Goal: Task Accomplishment & Management: Use online tool/utility

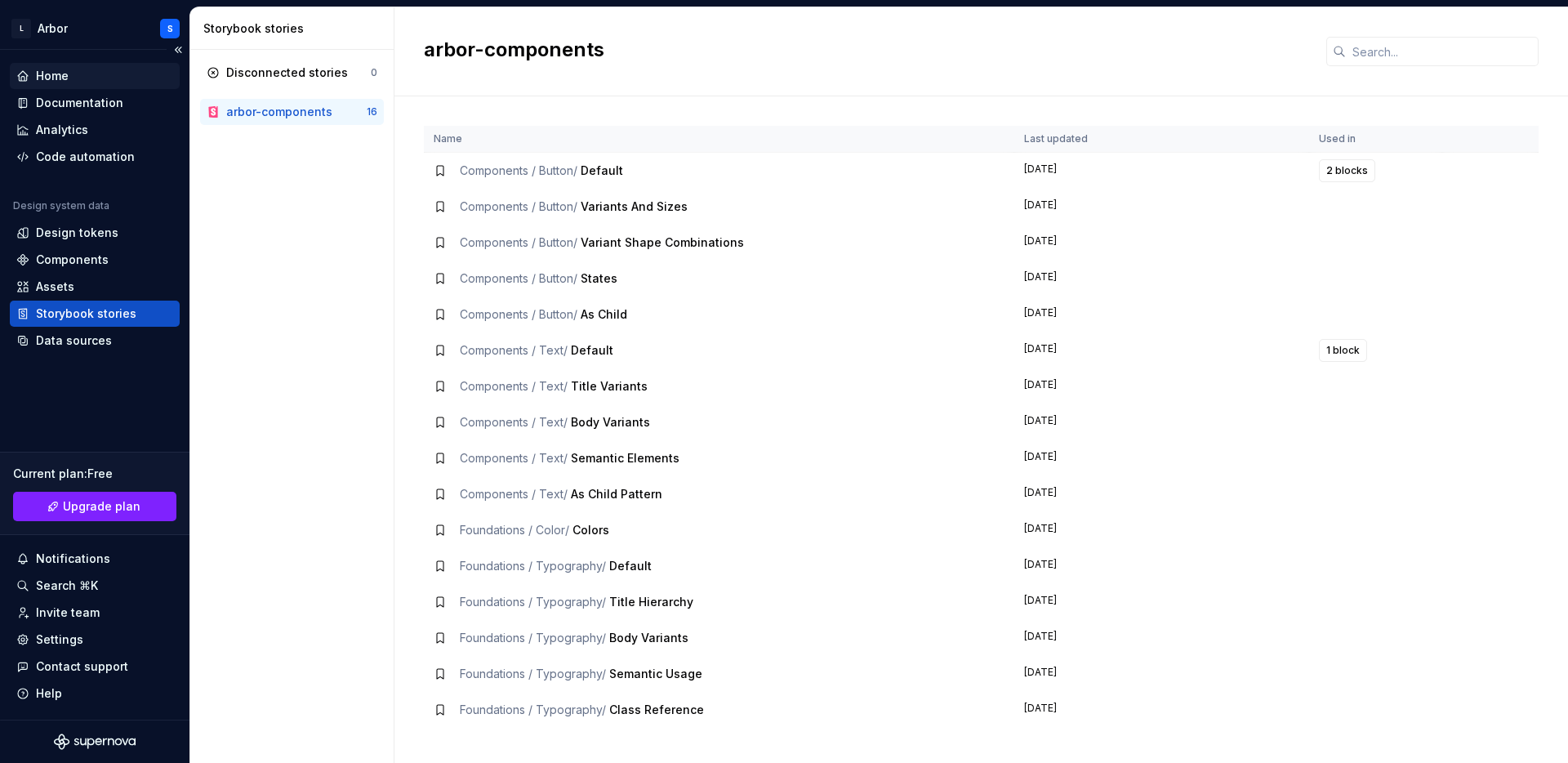
click at [49, 77] on div "Home" at bounding box center [53, 76] width 33 height 16
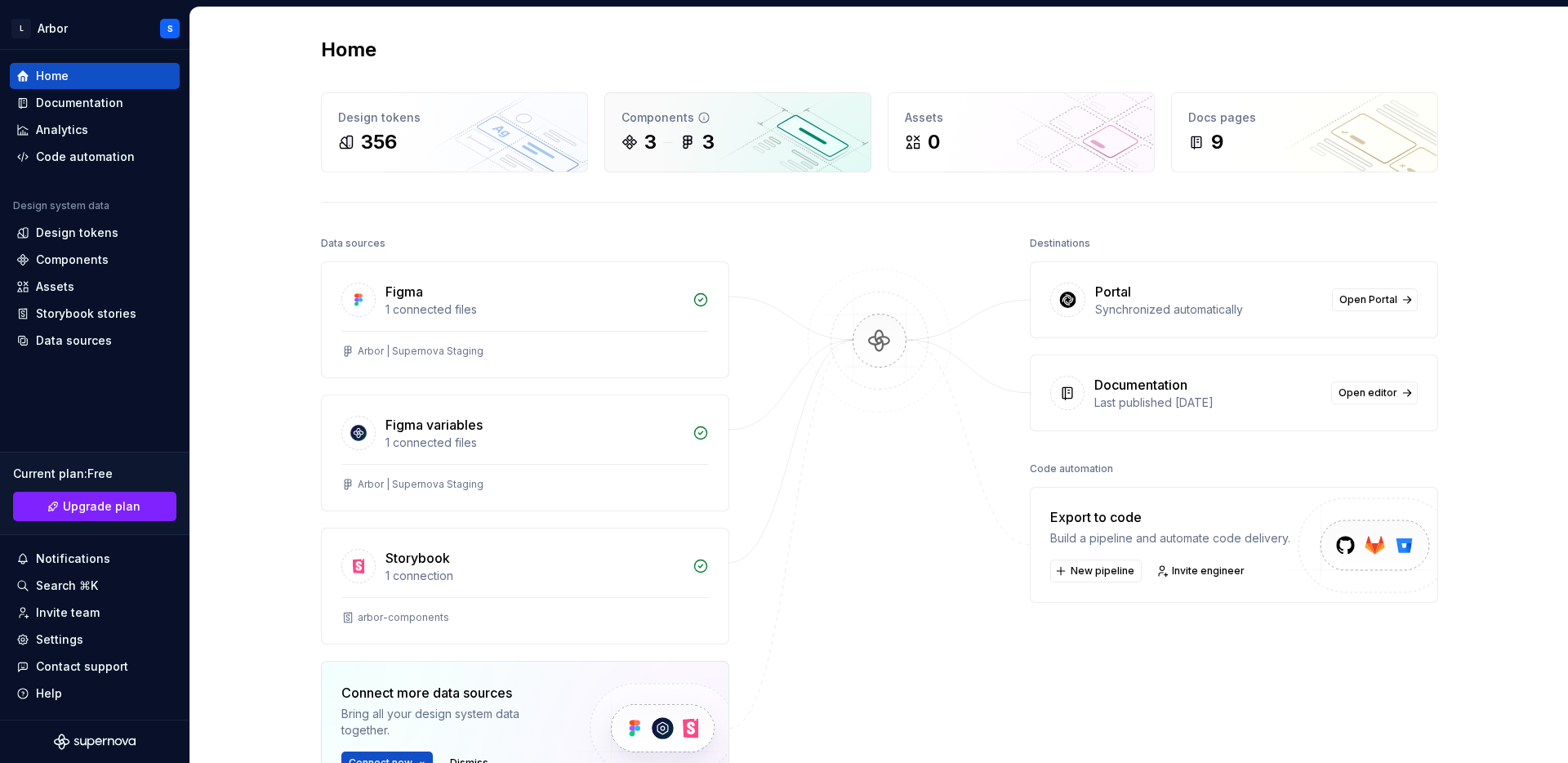
click at [664, 138] on div "3 3" at bounding box center [737, 142] width 232 height 26
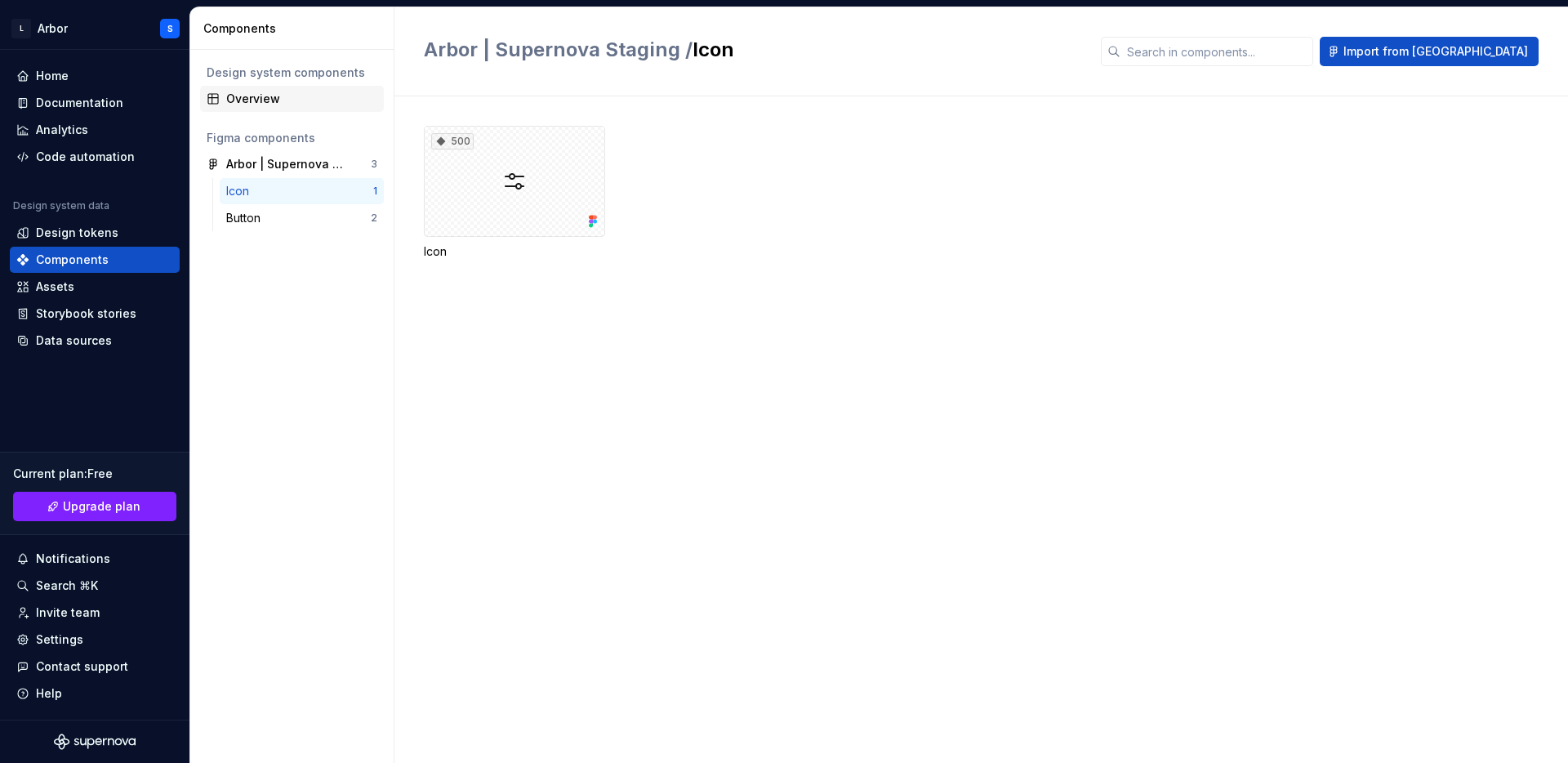
click at [256, 97] on div "Overview" at bounding box center [302, 98] width 151 height 16
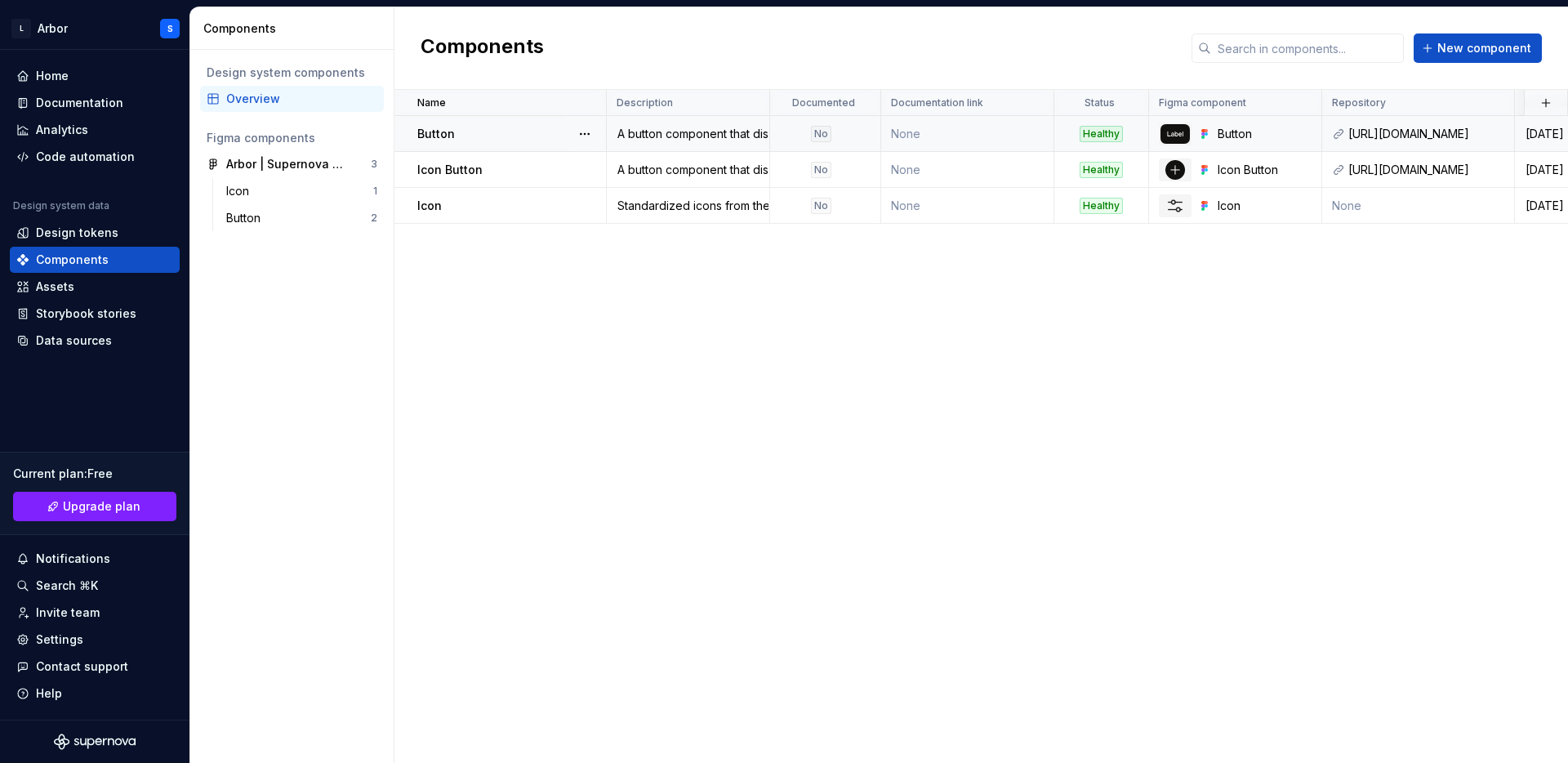
click at [508, 135] on div "Button" at bounding box center [511, 134] width 187 height 16
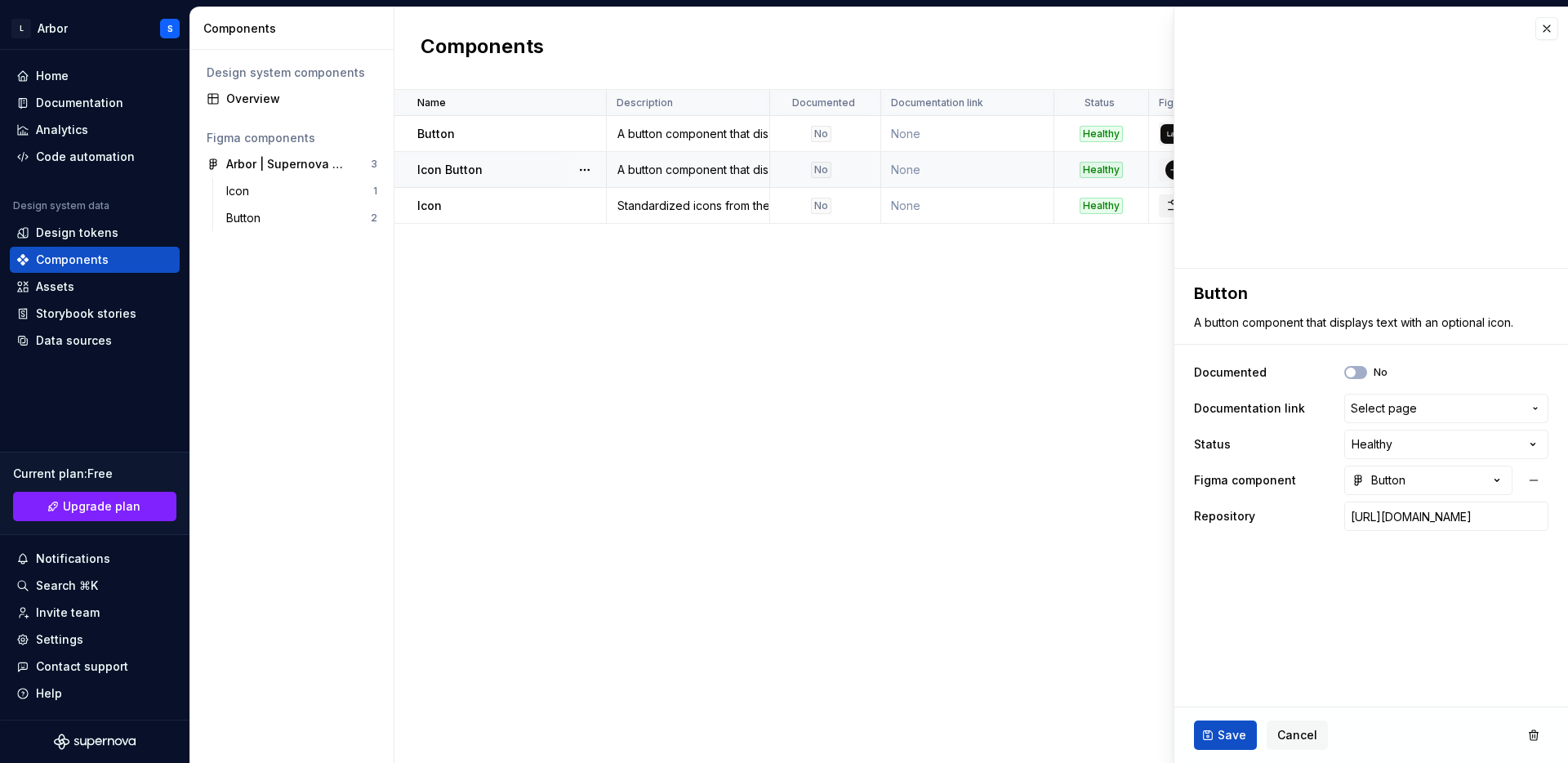
click at [479, 170] on p "Icon Button" at bounding box center [449, 169] width 65 height 16
click at [454, 205] on div "Icon" at bounding box center [511, 206] width 187 height 16
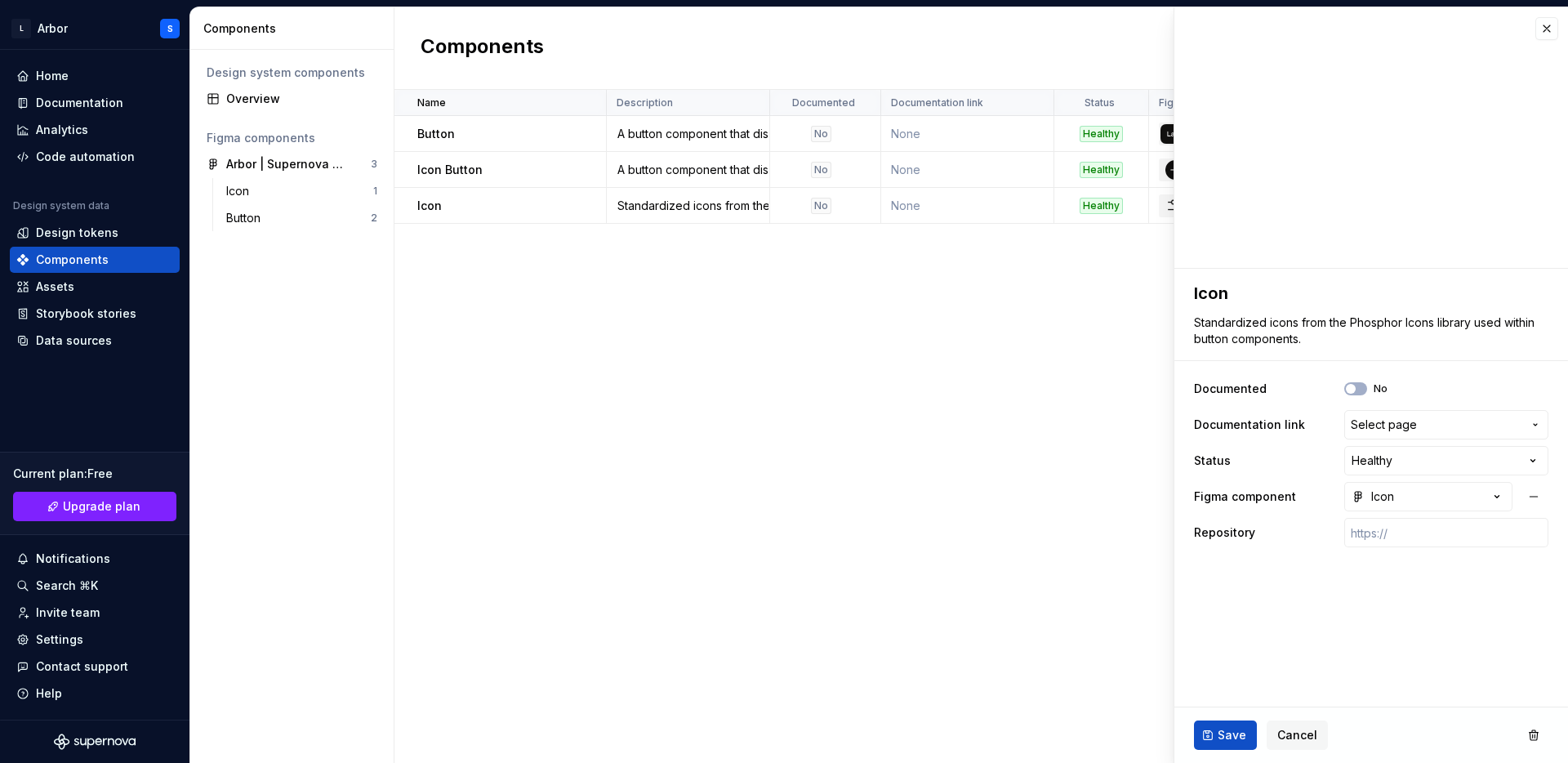
click at [544, 268] on div "Name Description Documented Documentation link Status Figma component Repositor…" at bounding box center [981, 426] width 1173 height 673
click at [70, 99] on div "Documentation" at bounding box center [79, 102] width 87 height 16
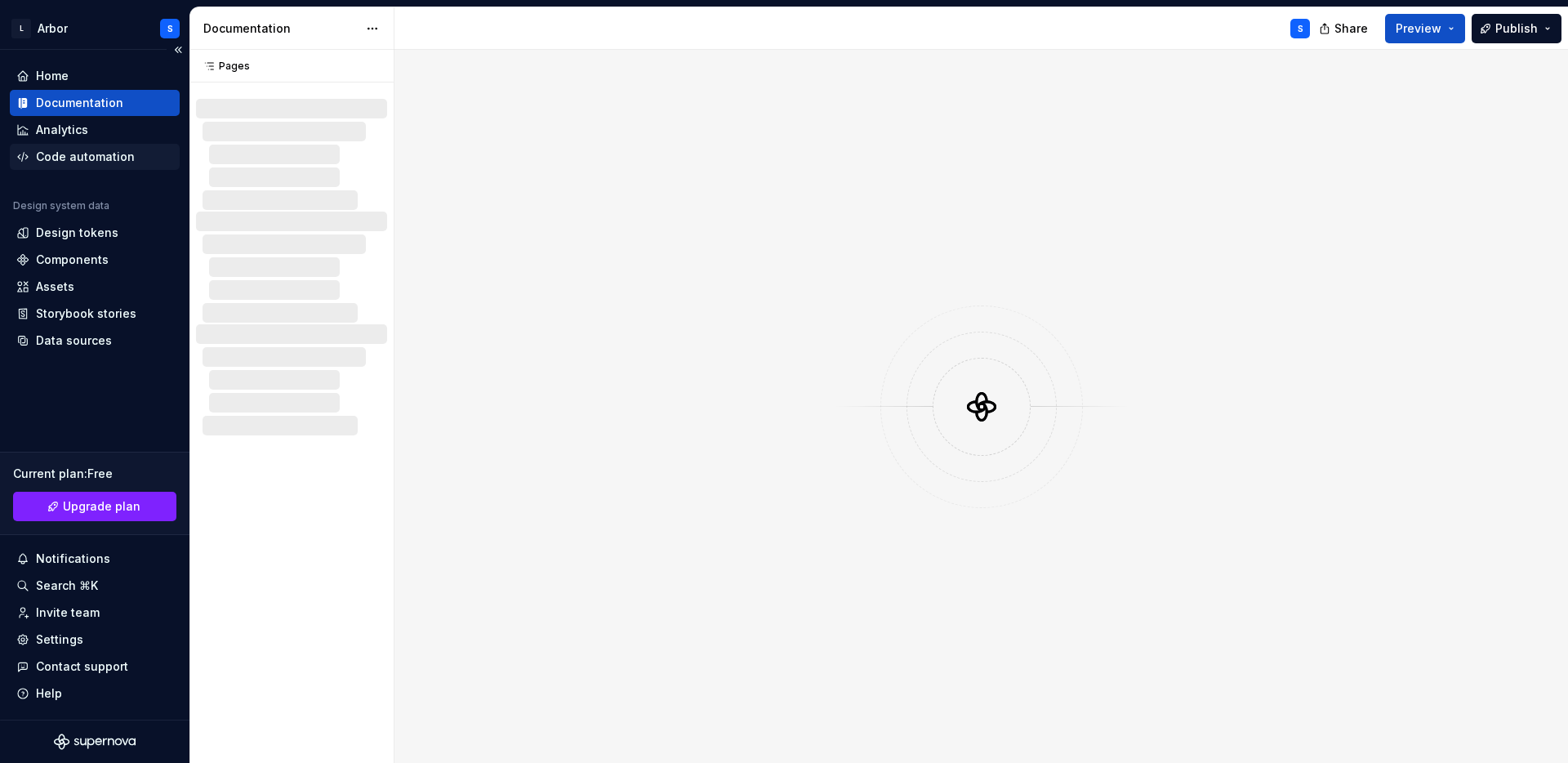
click at [74, 154] on div "Code automation" at bounding box center [85, 156] width 98 height 16
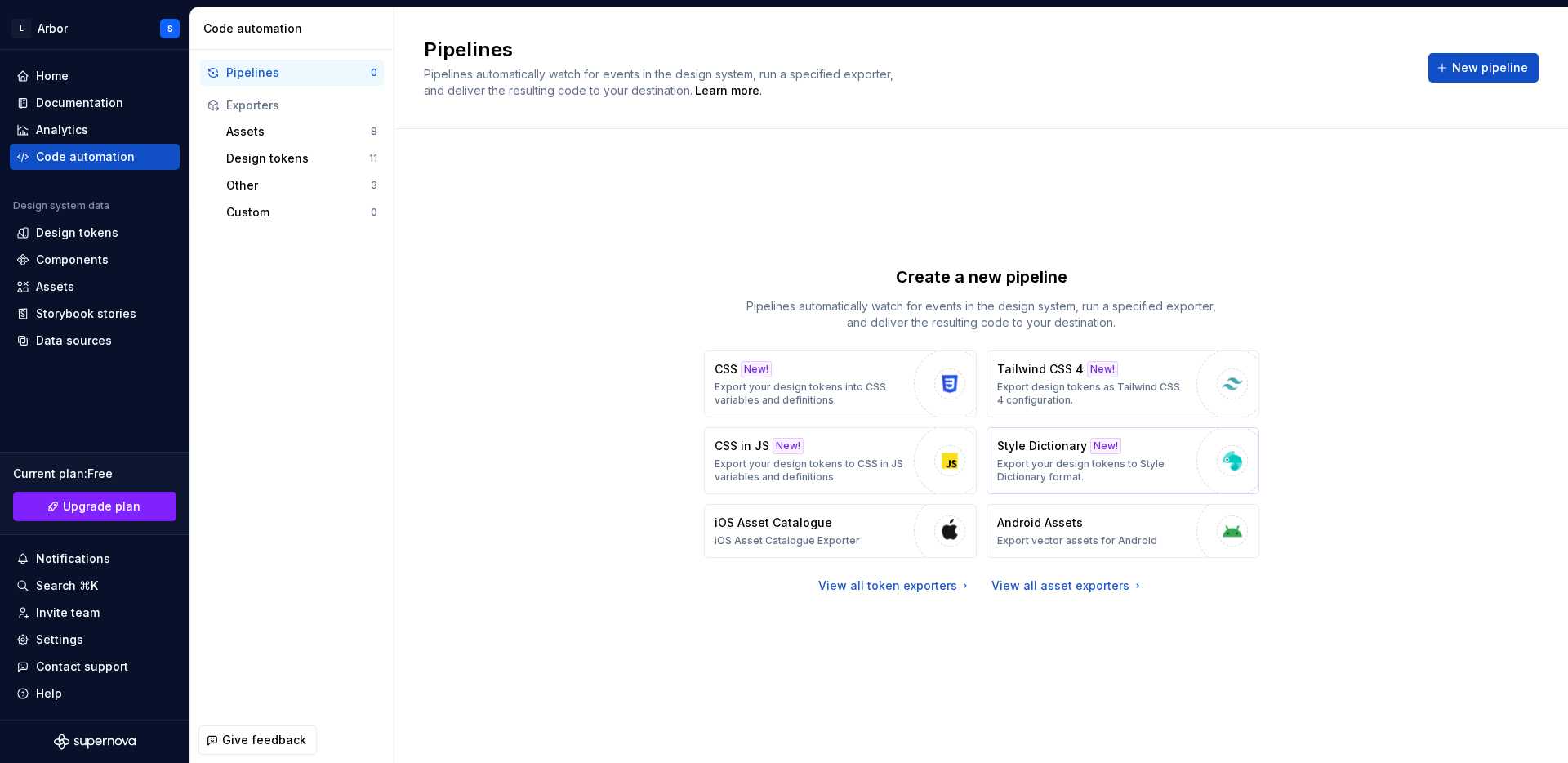
click at [1122, 462] on p "Export your design tokens to Style Dictionary format." at bounding box center [1093, 469] width 191 height 26
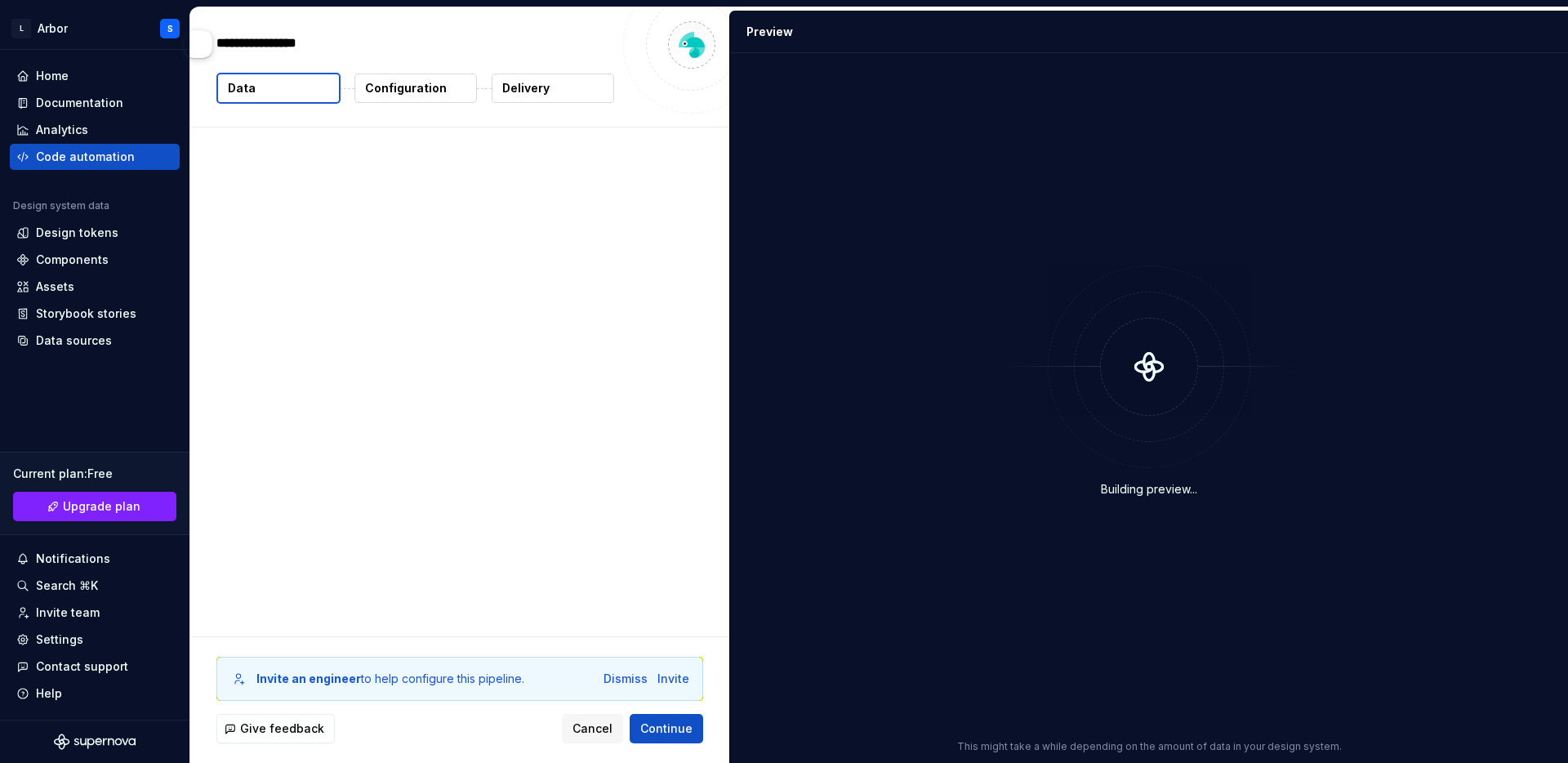
type textarea "*"
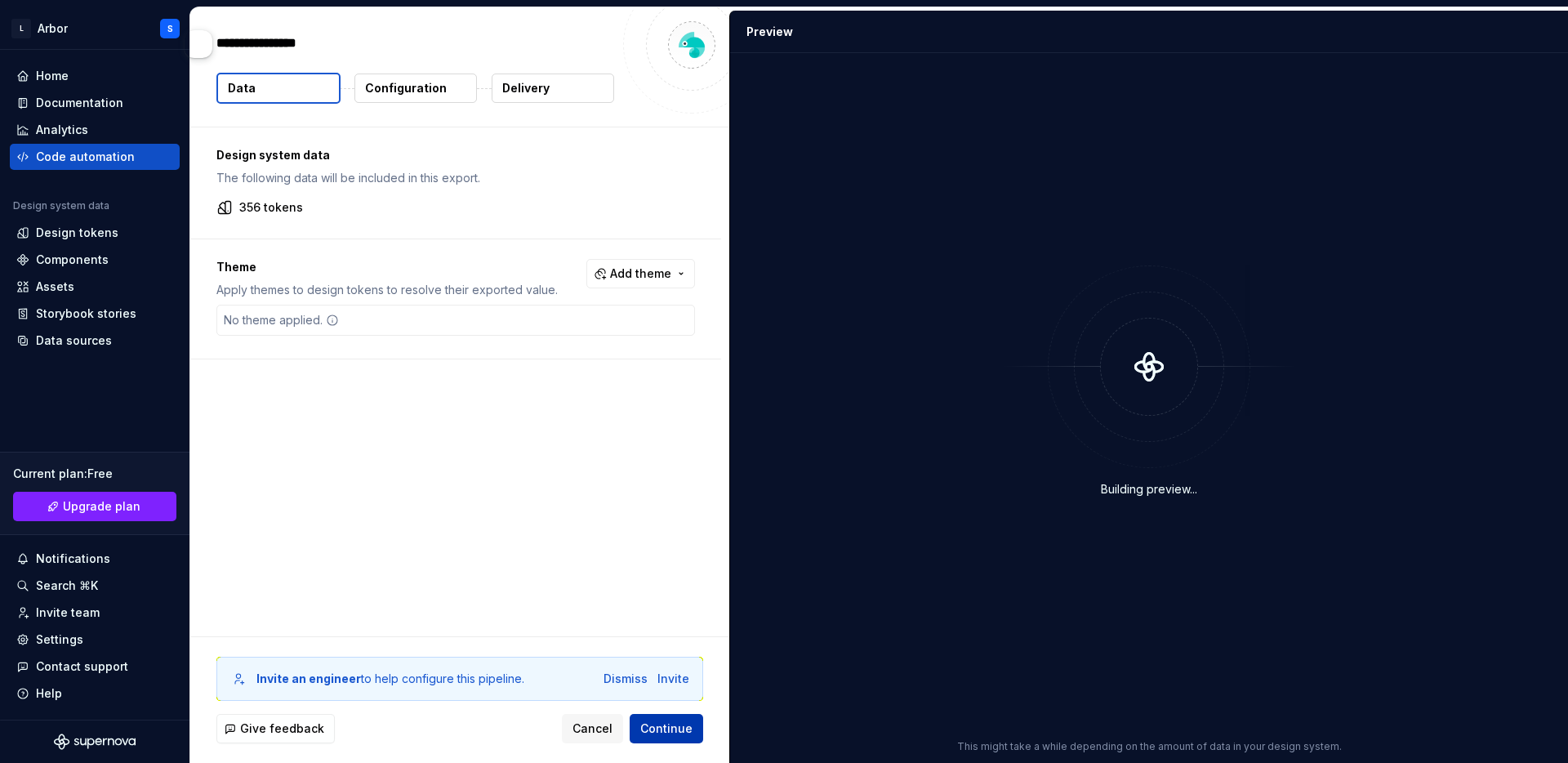
click at [674, 726] on span "Continue" at bounding box center [666, 728] width 53 height 16
